Goal: Task Accomplishment & Management: Use online tool/utility

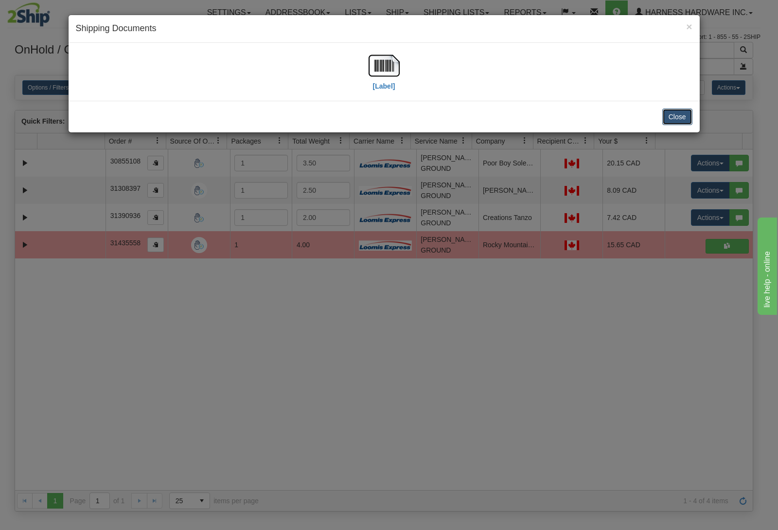
click at [674, 116] on button "Close" at bounding box center [677, 116] width 30 height 17
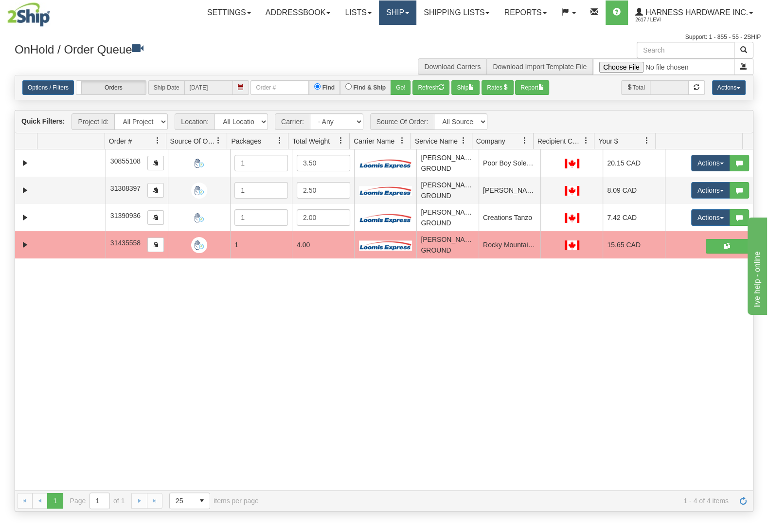
click at [405, 18] on link "Ship" at bounding box center [397, 12] width 37 height 24
click at [386, 36] on link "Ship Screen" at bounding box center [372, 34] width 88 height 13
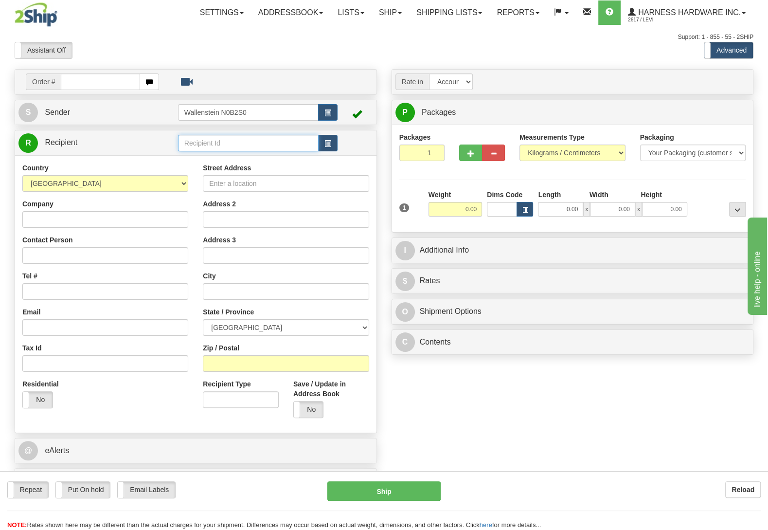
click at [234, 142] on input "text" at bounding box center [248, 143] width 141 height 17
type input "GLEW"
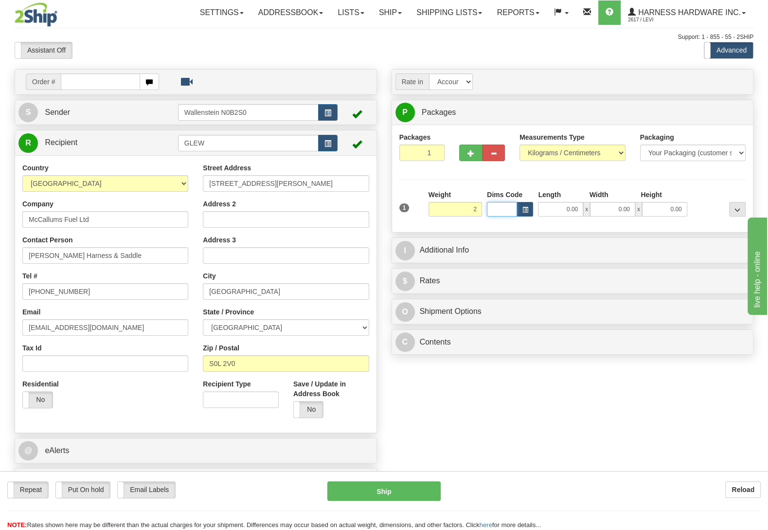
type input "2.00"
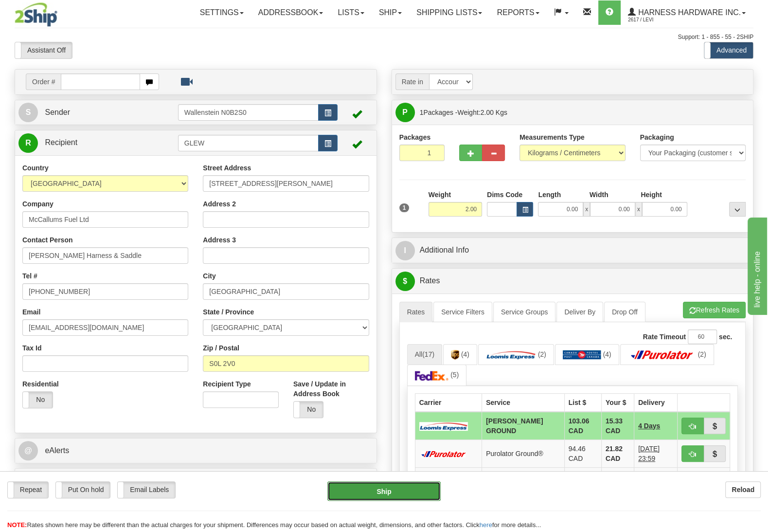
click at [394, 497] on button "Ship" at bounding box center [383, 490] width 113 height 19
type input "DD"
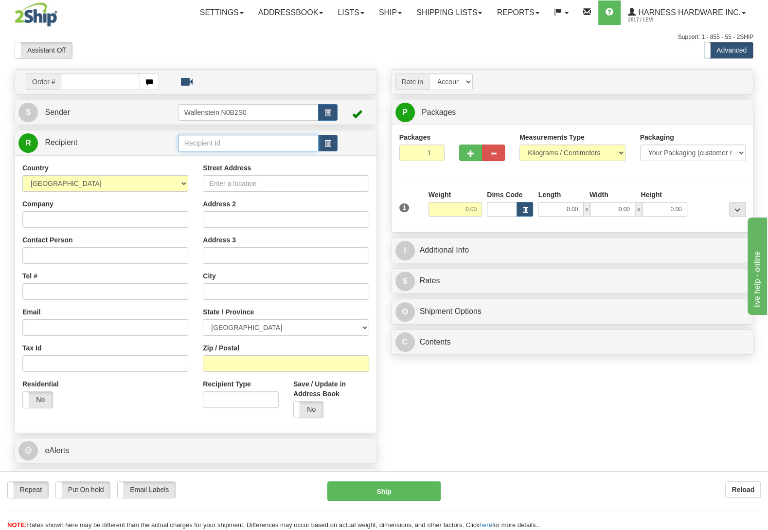
click at [233, 143] on input "text" at bounding box center [248, 143] width 141 height 17
type input "TRAO"
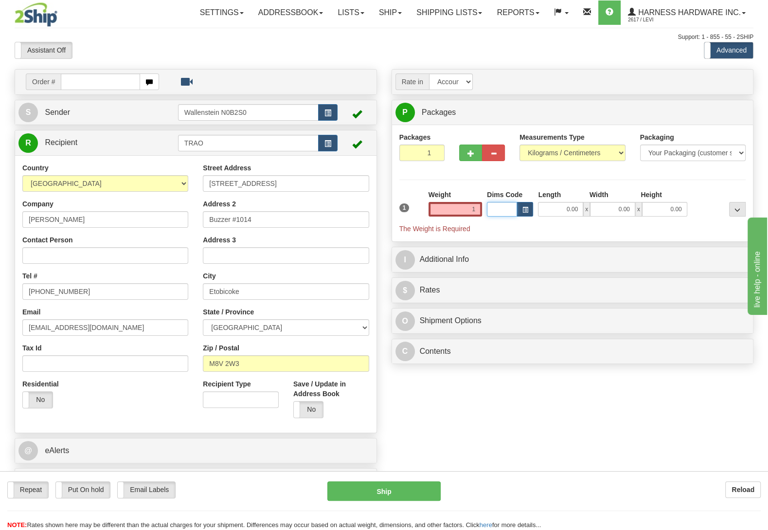
type input "1.00"
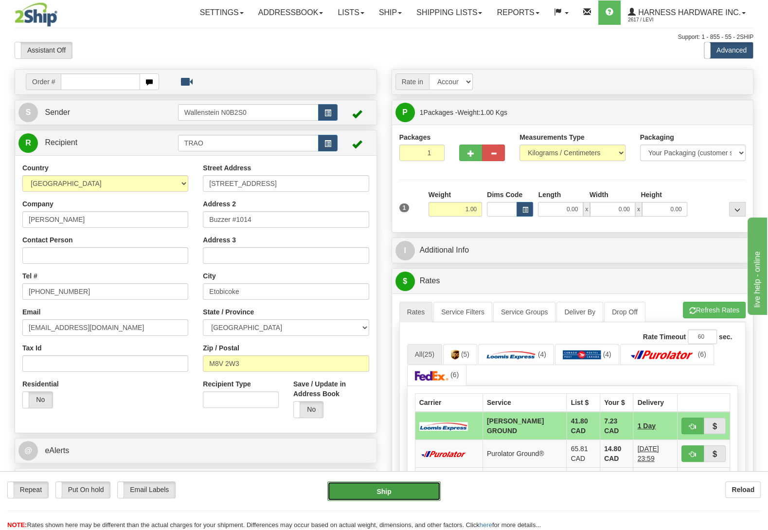
click at [423, 490] on button "Ship" at bounding box center [383, 490] width 113 height 19
type input "DD"
